Goal: Check status: Check status

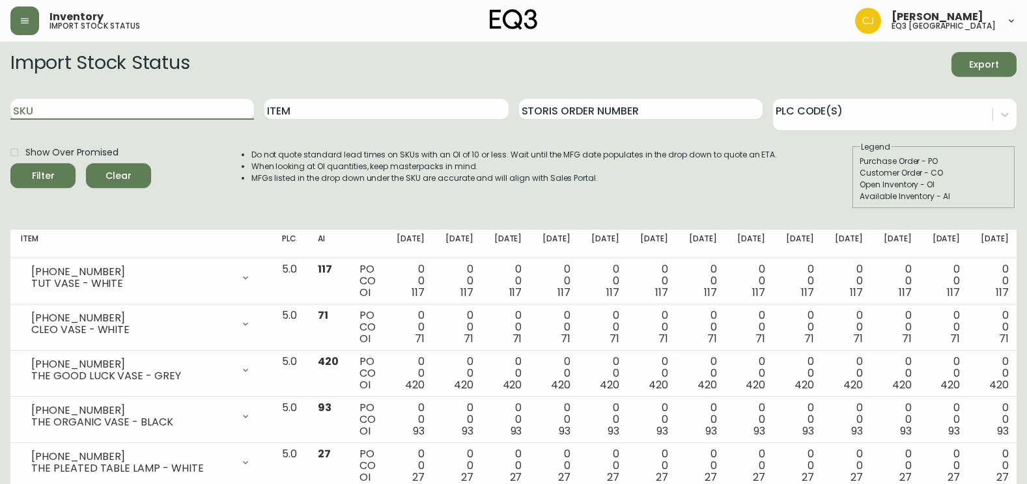
click at [114, 115] on input "SKU" at bounding box center [132, 109] width 244 height 21
click at [10, 163] on button "Filter" at bounding box center [42, 175] width 65 height 25
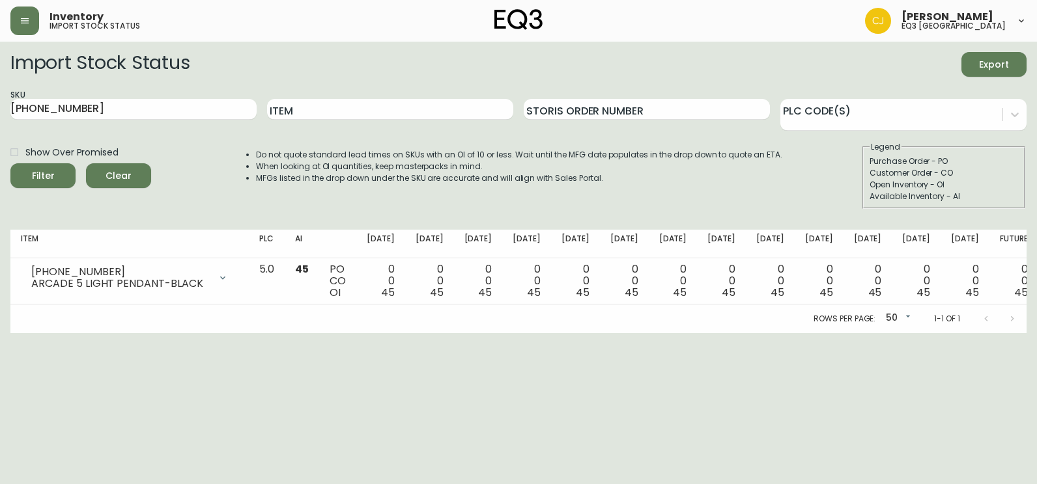
click at [15, 333] on html "Inventory import stock status [PERSON_NAME] eq3 [GEOGRAPHIC_DATA] Import Stock …" at bounding box center [518, 166] width 1037 height 333
drag, startPoint x: 78, startPoint y: 111, endPoint x: -3, endPoint y: 111, distance: 80.7
click at [0, 111] on html "Inventory import stock status [PERSON_NAME] eq3 [GEOGRAPHIC_DATA] Import Stock …" at bounding box center [518, 166] width 1037 height 333
paste input "2030-601"
type input "[PHONE_NUMBER]"
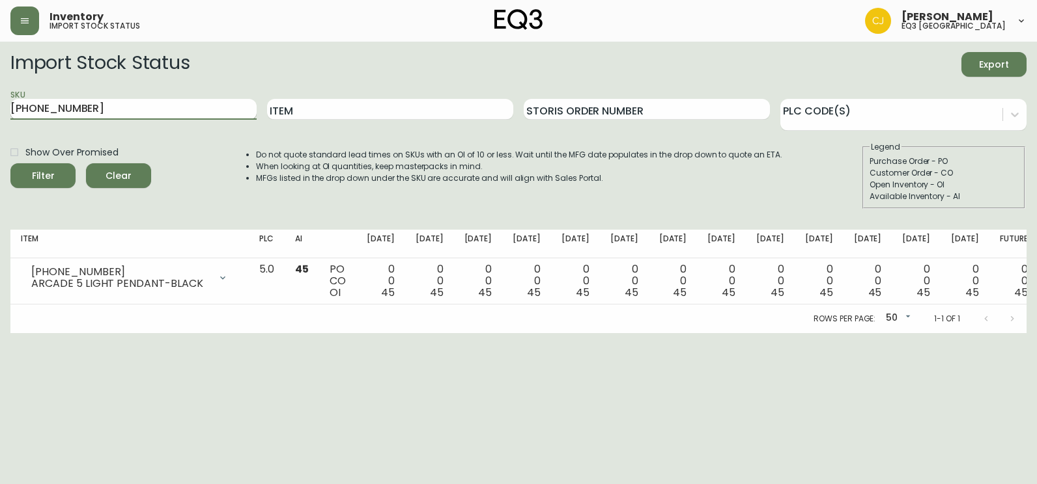
click at [10, 163] on button "Filter" at bounding box center [42, 175] width 65 height 25
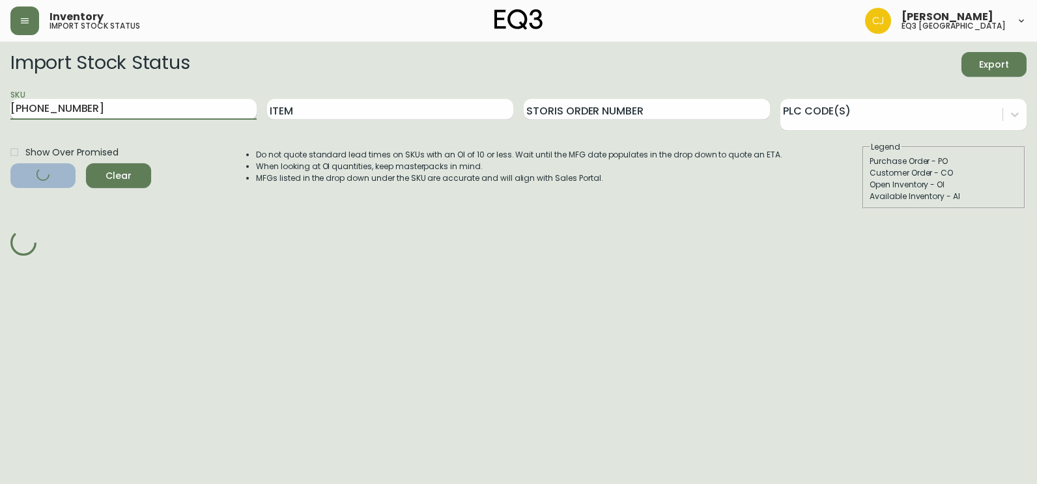
click at [10, 163] on button "Filter" at bounding box center [42, 175] width 65 height 25
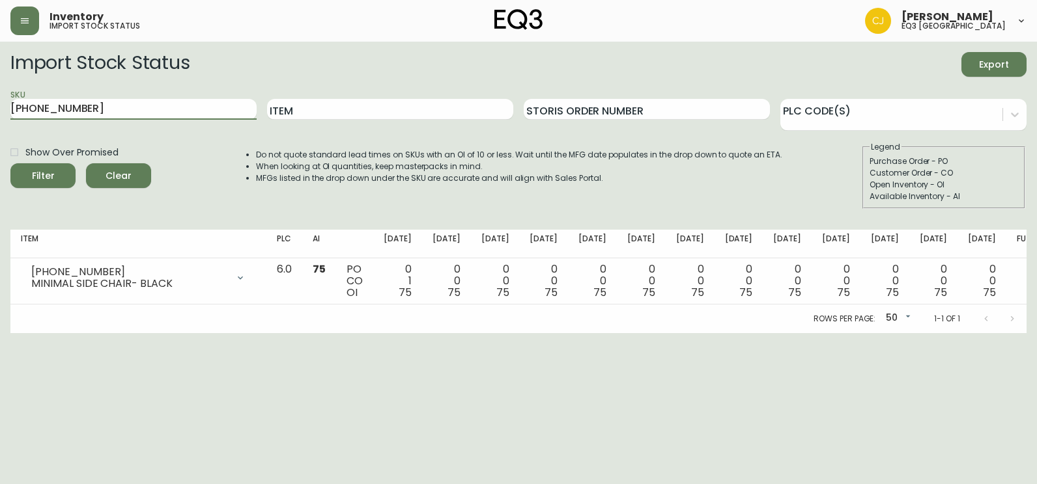
click at [10, 163] on button "Filter" at bounding box center [42, 175] width 65 height 25
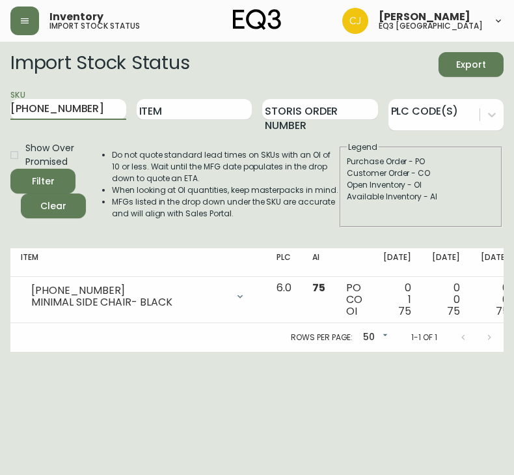
drag, startPoint x: 93, startPoint y: 115, endPoint x: -19, endPoint y: 112, distance: 112.0
click at [0, 112] on html "Inventory import stock status [PERSON_NAME] eq3 [GEOGRAPHIC_DATA] Import Stock …" at bounding box center [257, 176] width 514 height 352
paste input "3020-423-35-A"
click at [10, 169] on button "Filter" at bounding box center [42, 181] width 65 height 25
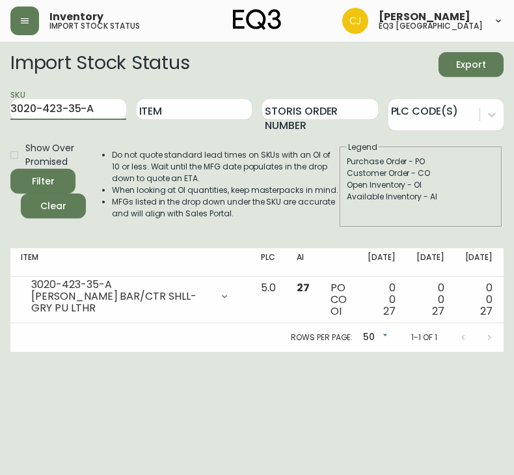
drag, startPoint x: 107, startPoint y: 113, endPoint x: -19, endPoint y: 98, distance: 127.3
click at [0, 98] on html "Inventory import stock status [PERSON_NAME] eq3 [GEOGRAPHIC_DATA] Import Stock …" at bounding box center [257, 176] width 514 height 352
paste input "4-B"
type input "3020-423-4-B"
click at [10, 169] on button "Filter" at bounding box center [42, 181] width 65 height 25
